Goal: Task Accomplishment & Management: Manage account settings

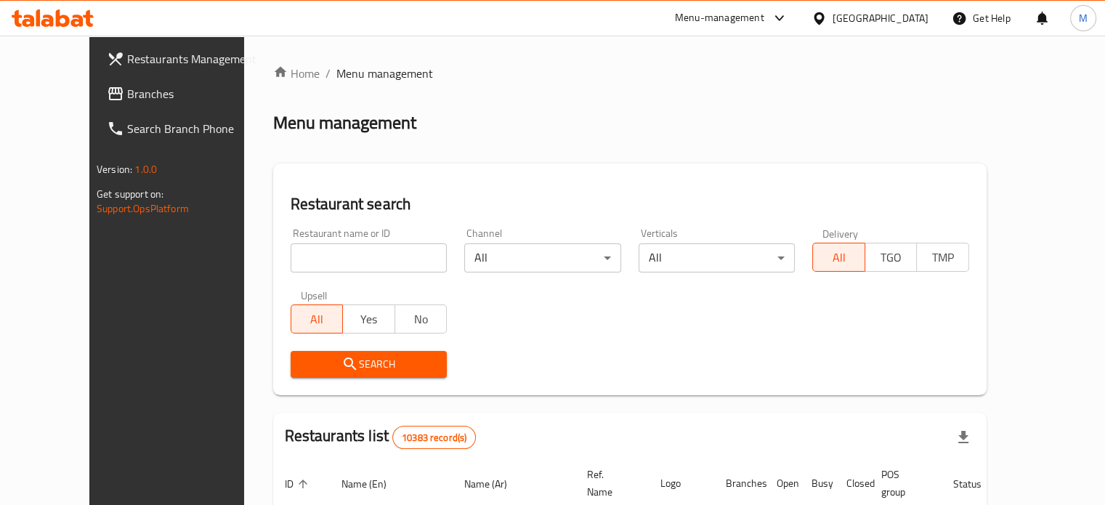
click at [127, 92] on span "Branches" at bounding box center [194, 93] width 135 height 17
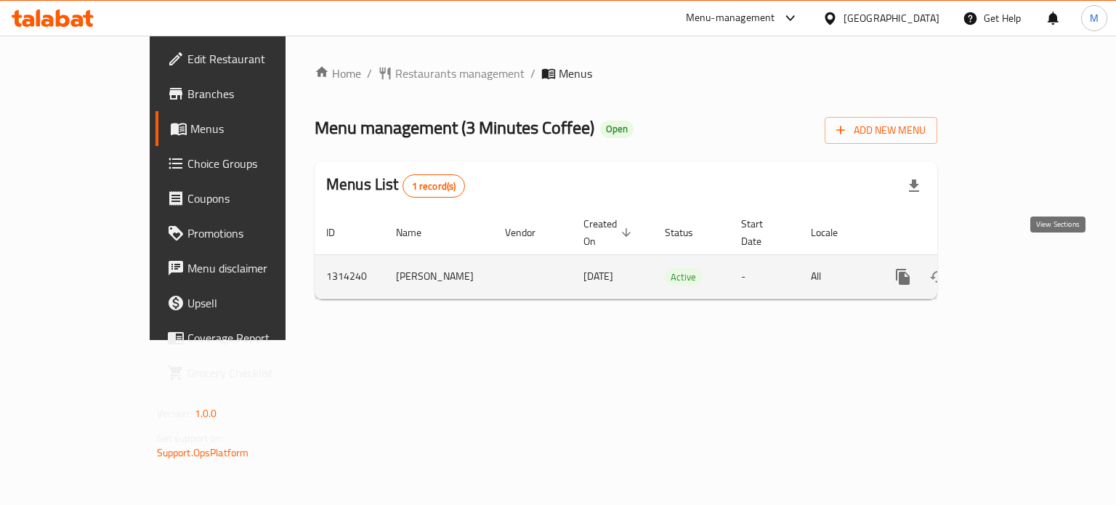
click at [1017, 268] on icon "enhanced table" at bounding box center [1007, 276] width 17 height 17
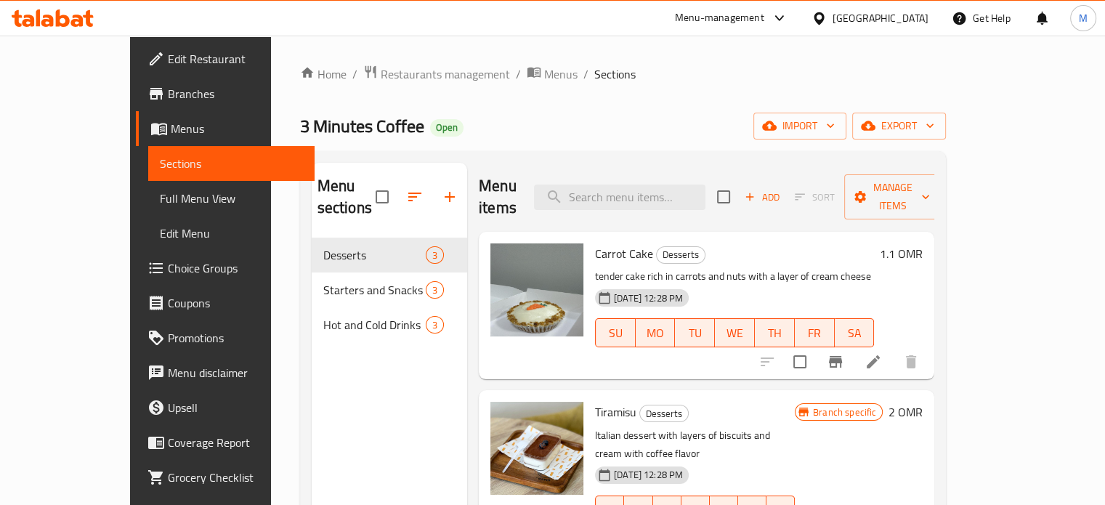
click at [505, 289] on div at bounding box center [537, 289] width 93 height 93
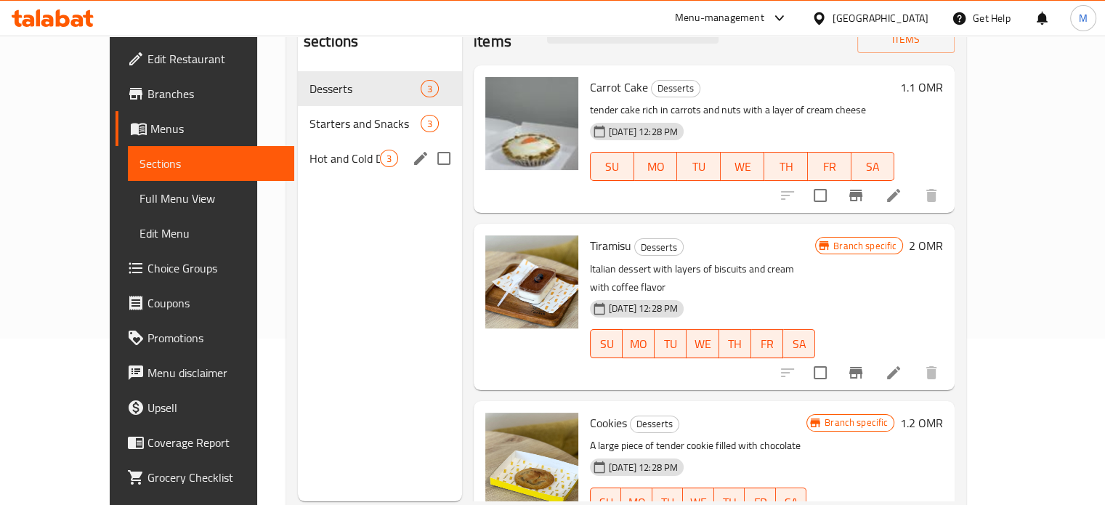
click at [312, 141] on div "Hot and Cold Drinks 3" at bounding box center [380, 158] width 164 height 35
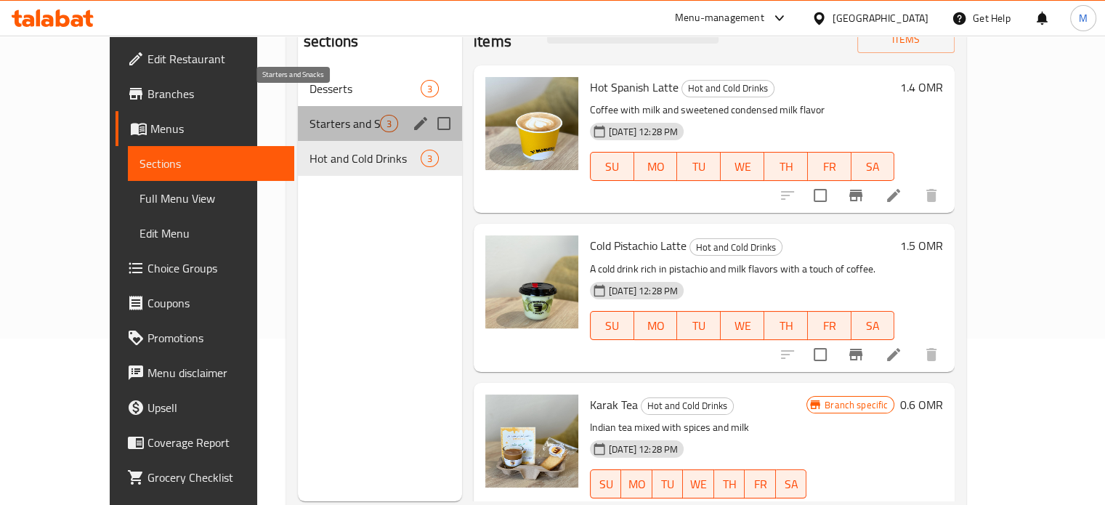
click at [310, 115] on span "Starters and Snacks" at bounding box center [345, 123] width 70 height 17
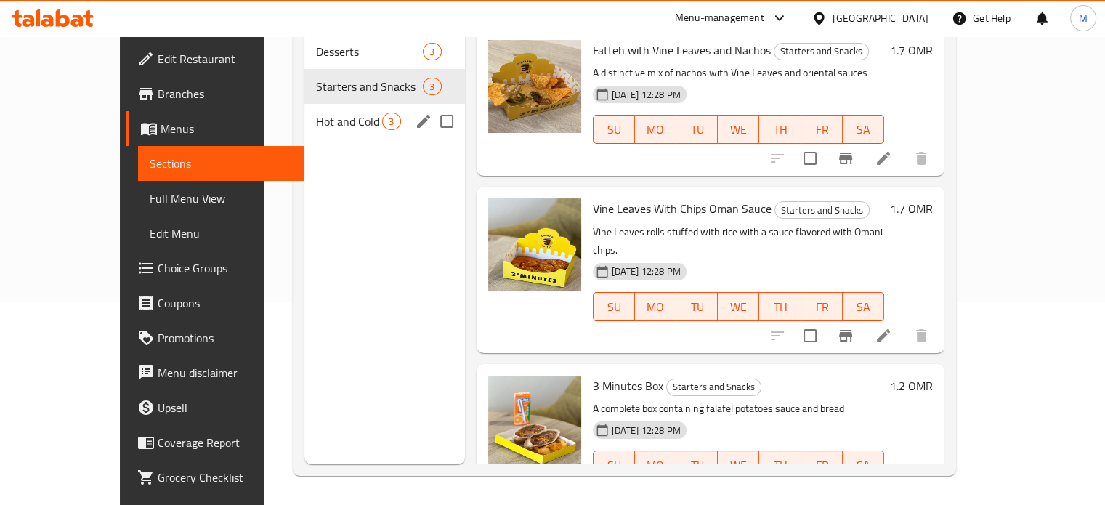
click at [348, 113] on span "Hot and Cold Drinks" at bounding box center [349, 121] width 66 height 17
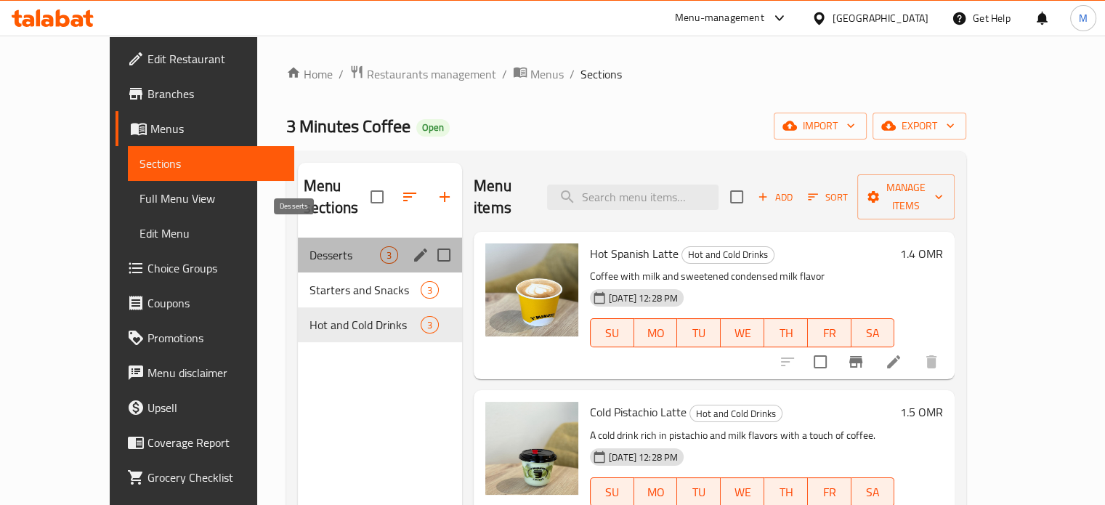
click at [310, 246] on span "Desserts" at bounding box center [345, 254] width 70 height 17
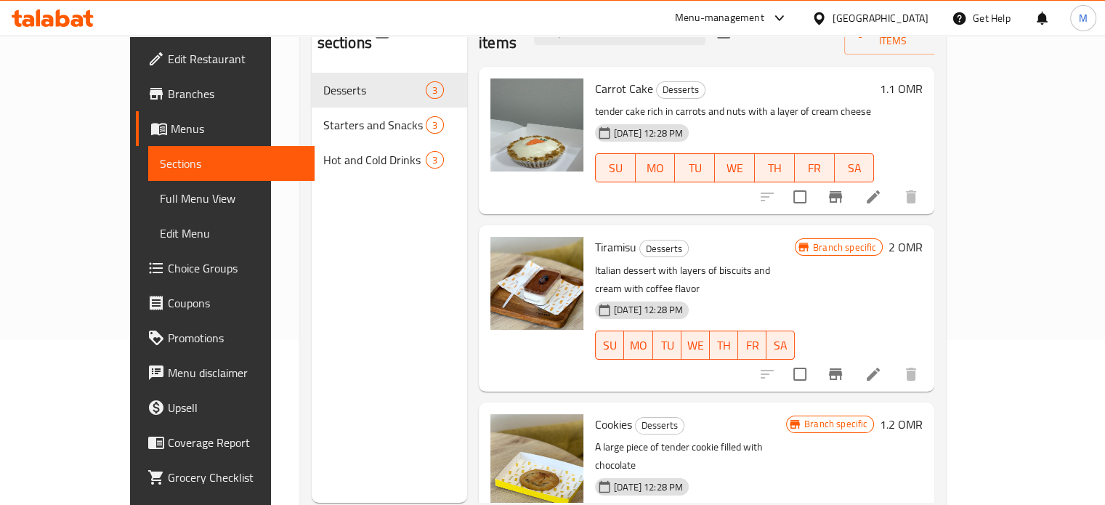
scroll to position [58, 0]
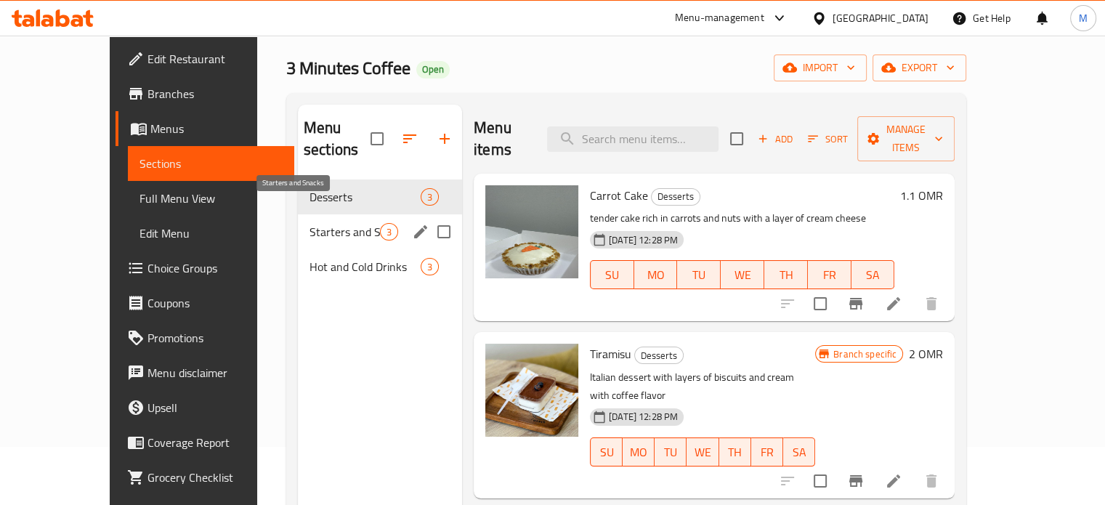
click at [314, 223] on span "Starters and Snacks" at bounding box center [345, 231] width 70 height 17
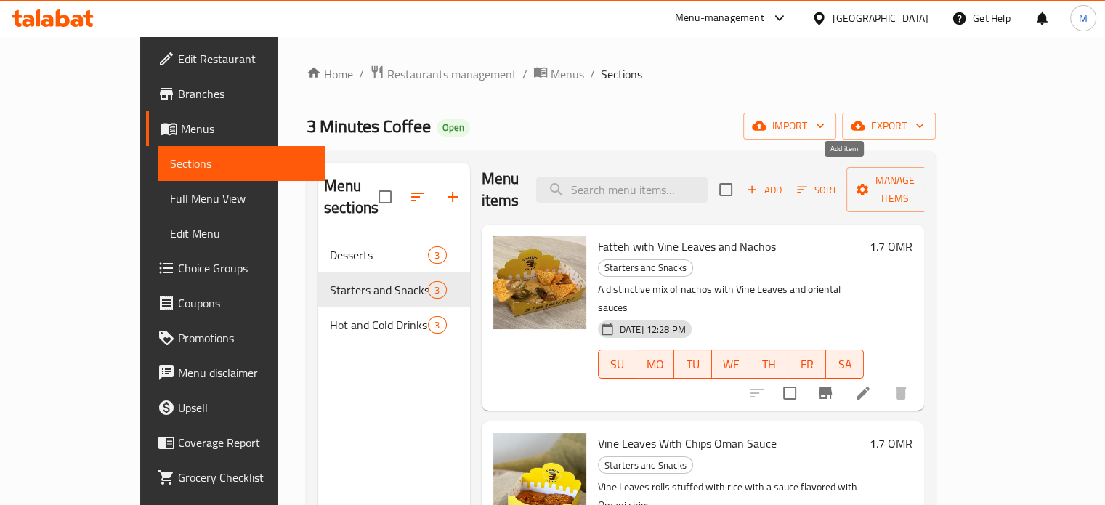
click at [784, 182] on span "Add" at bounding box center [764, 190] width 39 height 17
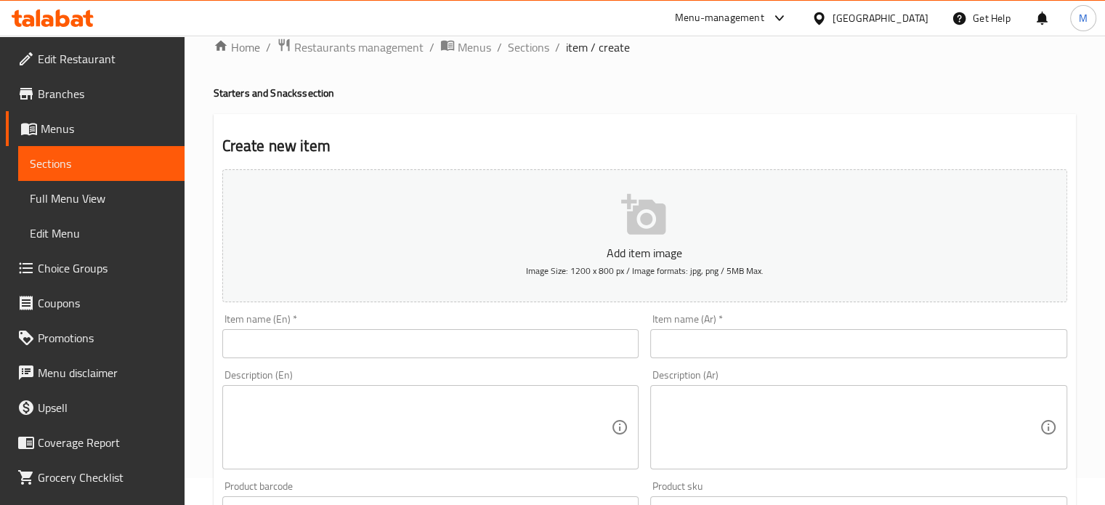
scroll to position [12, 0]
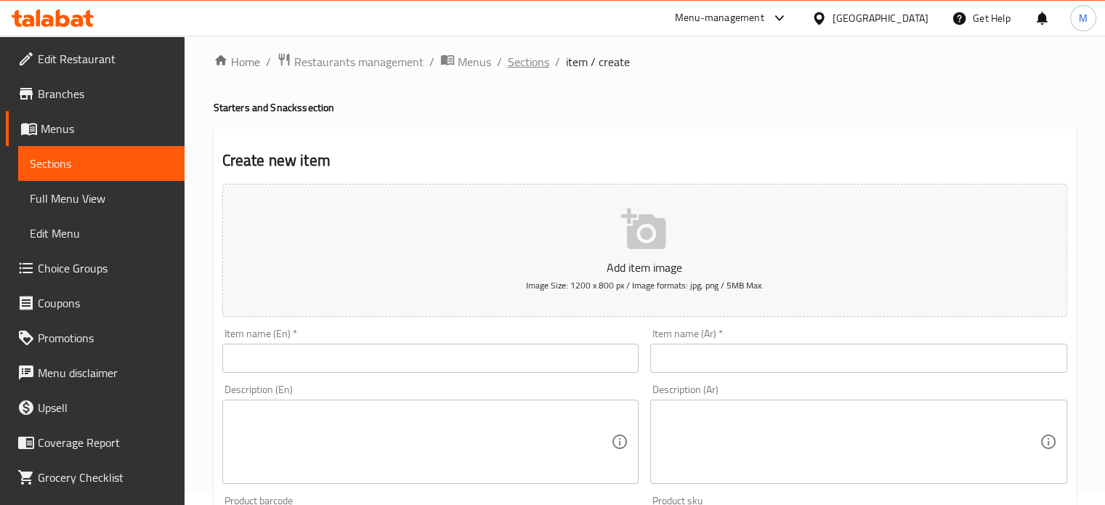
click at [529, 69] on span "Sections" at bounding box center [528, 61] width 41 height 17
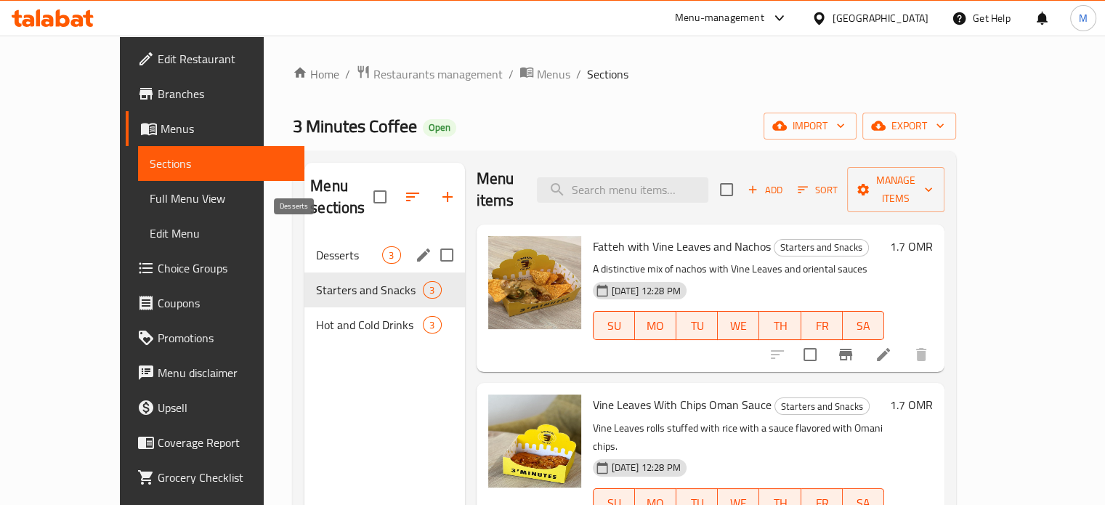
click at [316, 246] on span "Desserts" at bounding box center [349, 254] width 66 height 17
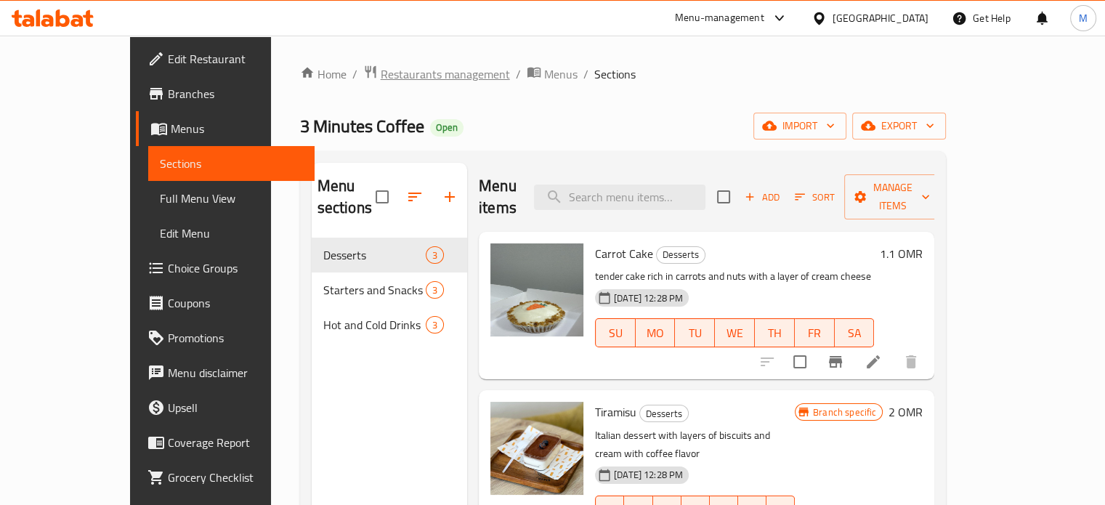
click at [381, 80] on span "Restaurants management" at bounding box center [445, 73] width 129 height 17
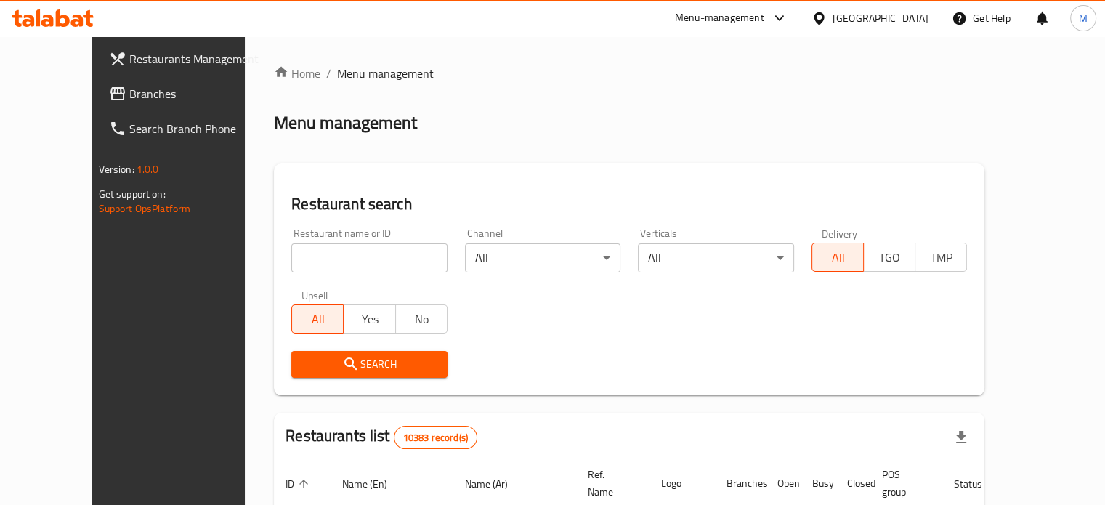
click at [129, 102] on span "Branches" at bounding box center [196, 93] width 135 height 17
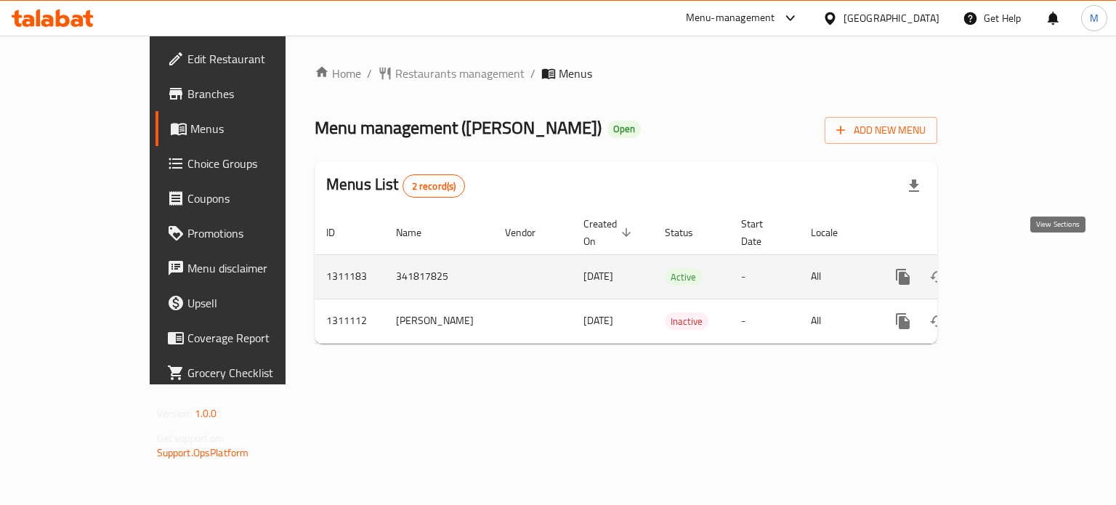
click at [1015, 270] on icon "enhanced table" at bounding box center [1007, 276] width 13 height 13
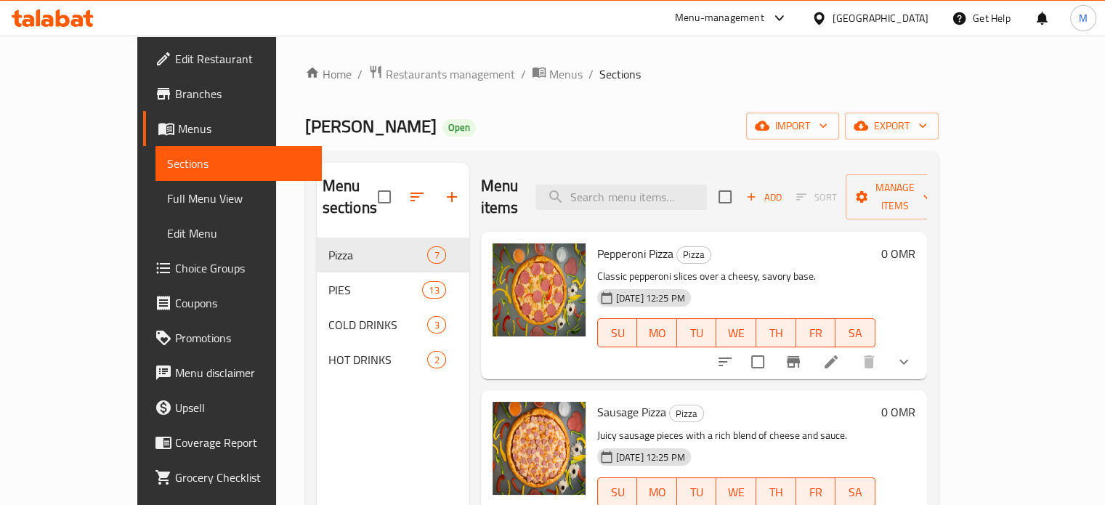
click at [175, 94] on span "Branches" at bounding box center [242, 93] width 135 height 17
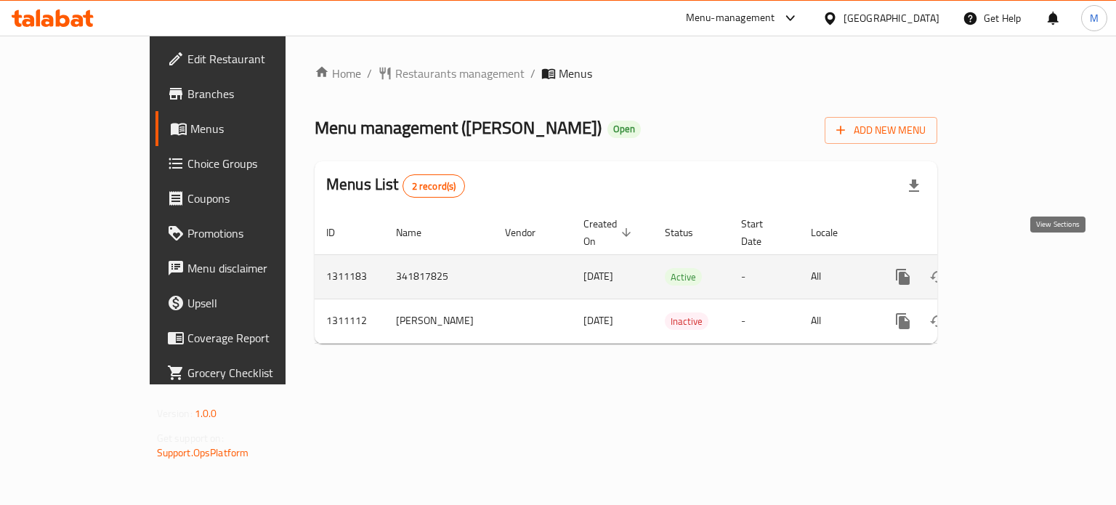
click at [1017, 268] on icon "enhanced table" at bounding box center [1007, 276] width 17 height 17
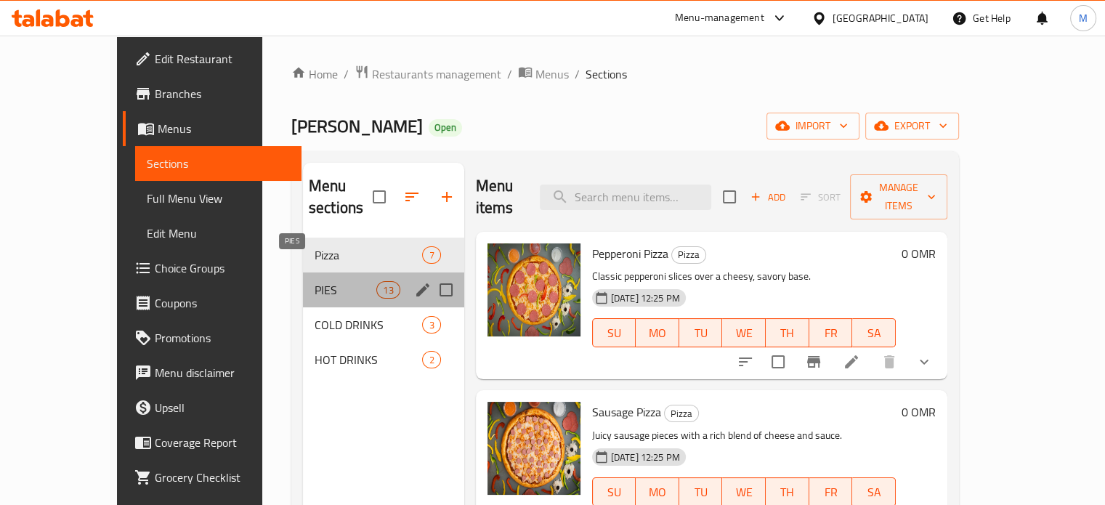
click at [315, 281] on span "PIES" at bounding box center [346, 289] width 62 height 17
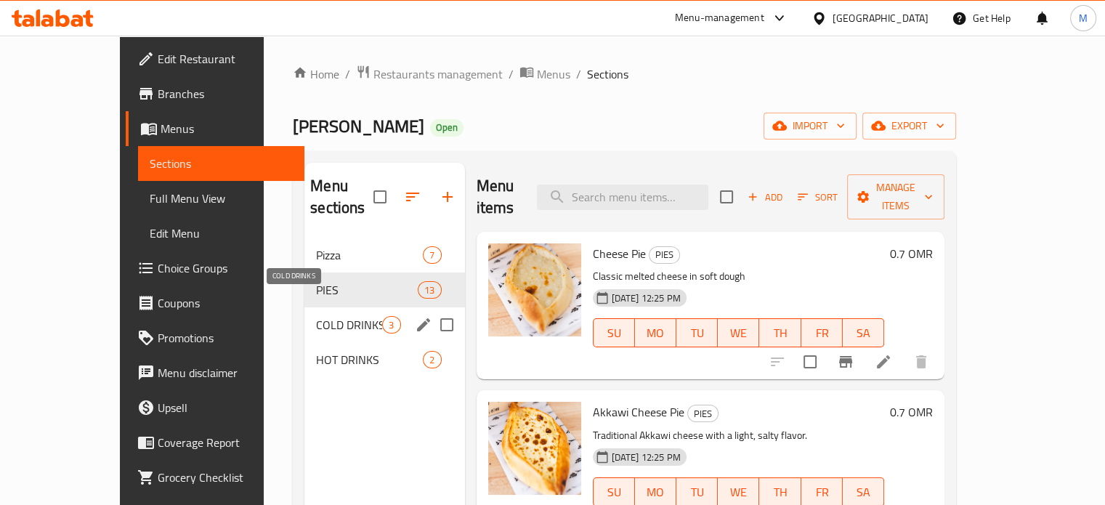
click at [332, 316] on span "COLD DRINKS" at bounding box center [349, 324] width 66 height 17
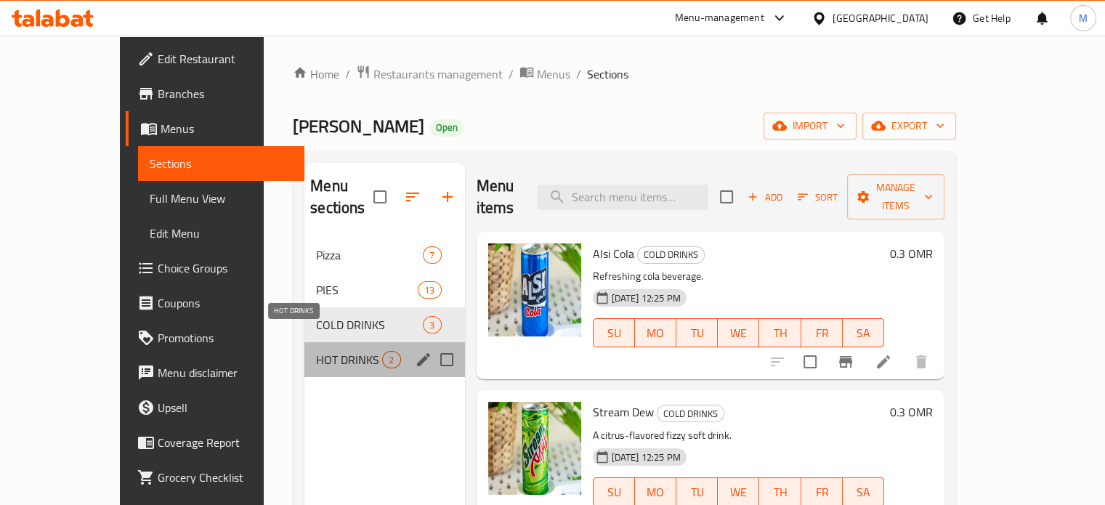
click at [316, 351] on span "HOT DRINKS" at bounding box center [349, 359] width 66 height 17
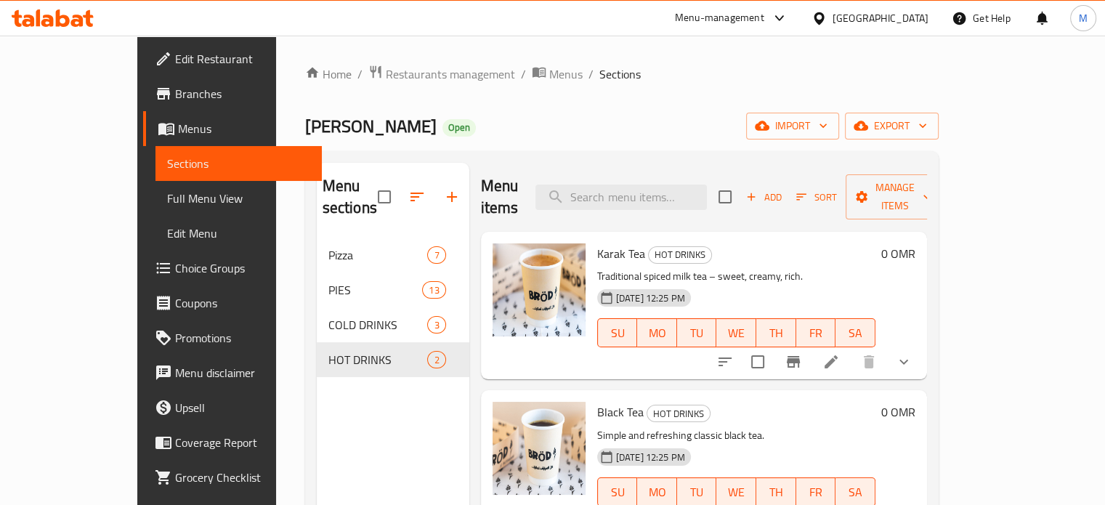
click at [765, 20] on div "Menu-management" at bounding box center [719, 17] width 89 height 17
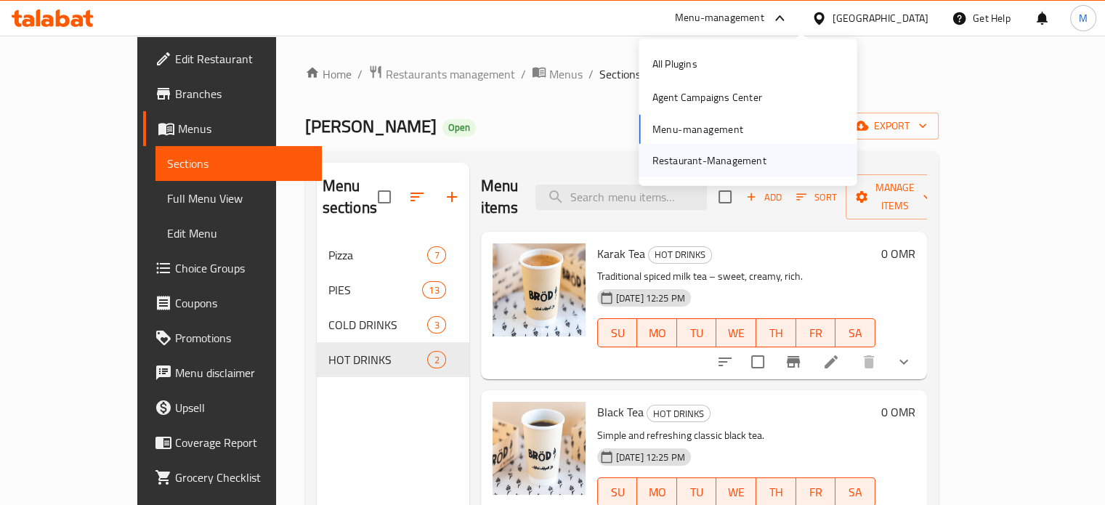
click at [695, 164] on div "Restaurant-Management" at bounding box center [709, 161] width 114 height 16
